Goal: Transaction & Acquisition: Purchase product/service

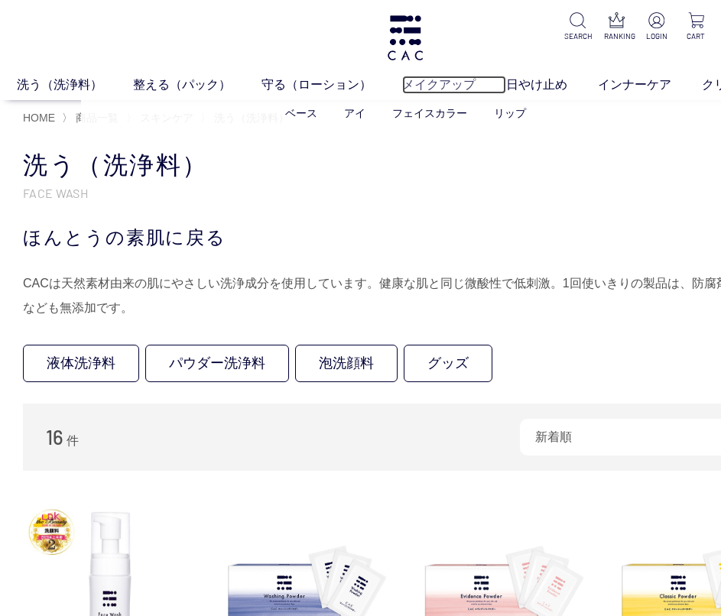
click at [437, 84] on link "メイクアップ" at bounding box center [454, 85] width 104 height 18
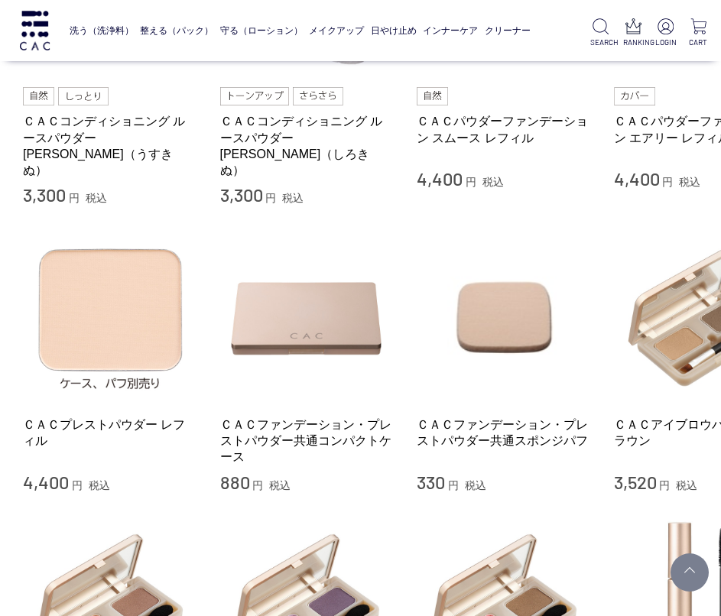
scroll to position [841, 0]
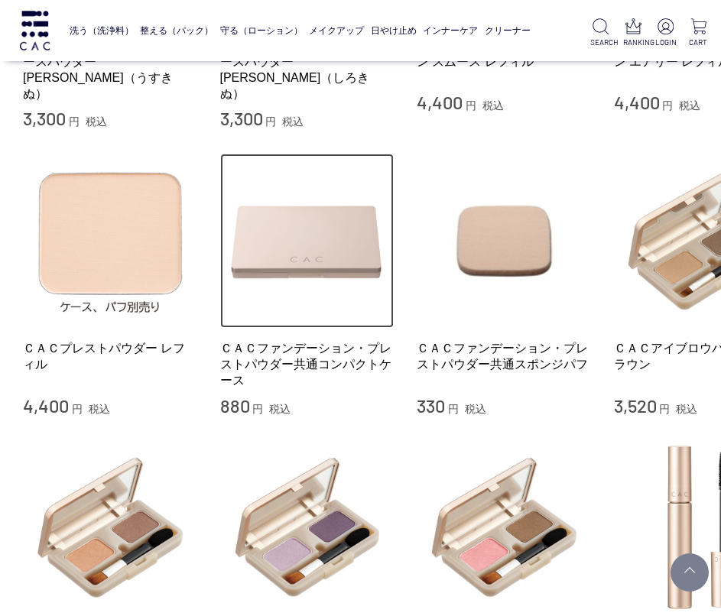
click at [344, 239] on img at bounding box center [307, 241] width 174 height 174
